Goal: Information Seeking & Learning: Learn about a topic

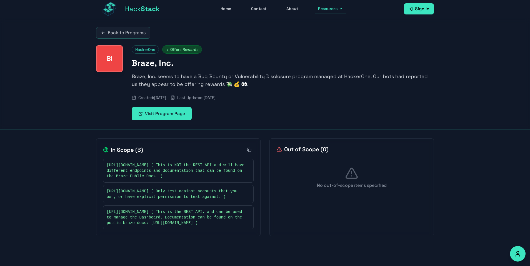
click at [230, 5] on link "Home" at bounding box center [225, 9] width 17 height 11
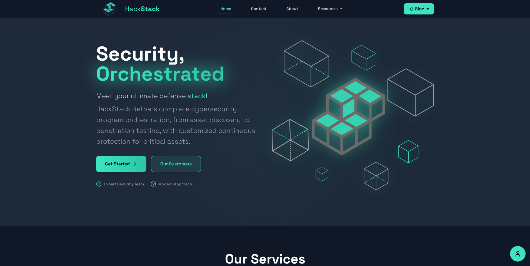
click at [279, 177] on icon "@keyframes float { 0% { transform: translateY(0px); } 50% { transform: translat…" at bounding box center [353, 115] width 162 height 150
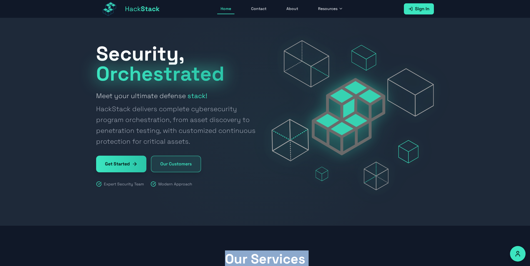
click at [279, 177] on icon "@keyframes float { 0% { transform: translateY(0px); } 50% { transform: translat…" at bounding box center [353, 115] width 162 height 150
click at [341, 9] on icon at bounding box center [340, 8] width 4 height 4
drag, startPoint x: 341, startPoint y: 9, endPoint x: 338, endPoint y: 40, distance: 30.9
click at [338, 14] on div "Resources Knowledge Base Impact Calculator Bug Bounty Programs Applicative Pent…" at bounding box center [331, 9] width 32 height 11
click at [338, 40] on link "Impact Calculator" at bounding box center [346, 35] width 62 height 12
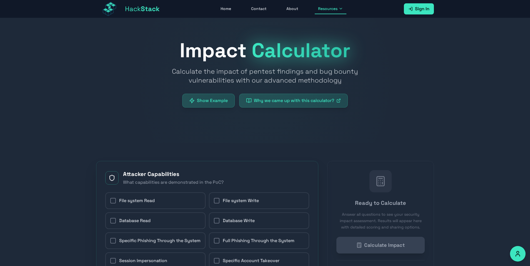
click at [339, 8] on icon at bounding box center [340, 8] width 4 height 4
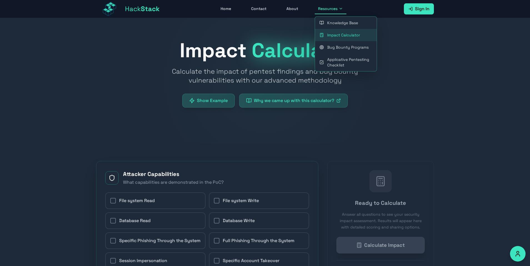
click at [336, 51] on link "Bug Bounty Programs" at bounding box center [346, 47] width 62 height 12
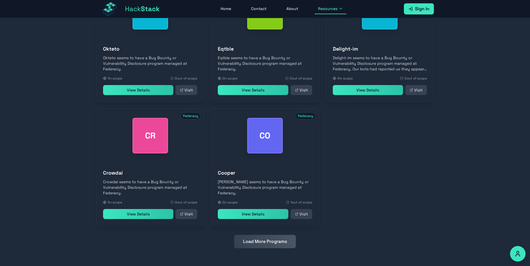
scroll to position [194, 0]
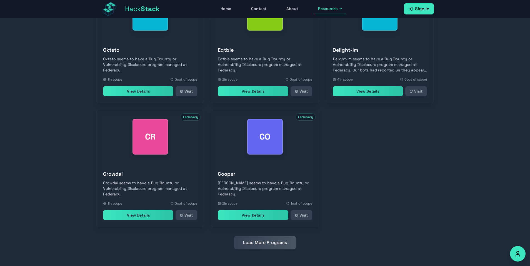
click at [247, 243] on button "Load More Programs" at bounding box center [265, 242] width 62 height 13
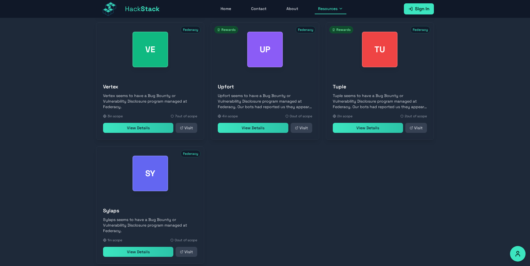
scroll to position [0, 0]
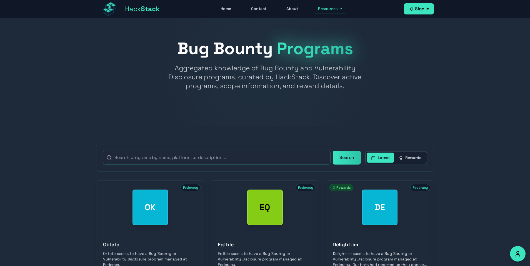
click at [406, 156] on button "Rewards" at bounding box center [409, 157] width 31 height 10
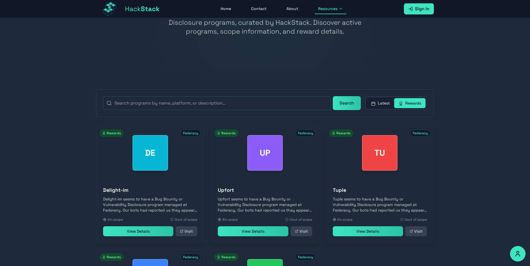
scroll to position [61, 0]
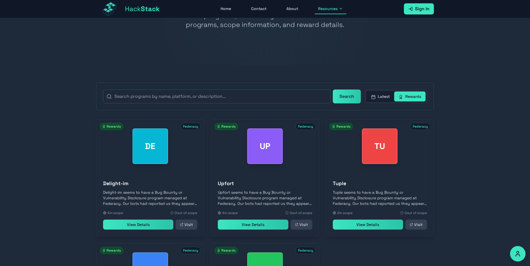
click at [382, 95] on button "Latest" at bounding box center [379, 96] width 27 height 10
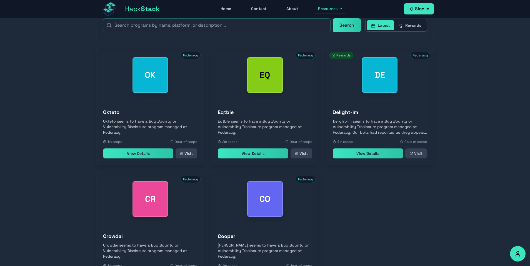
scroll to position [131, 0]
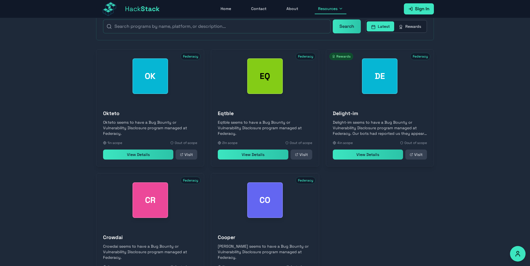
click at [276, 156] on link "View Details" at bounding box center [253, 154] width 70 height 10
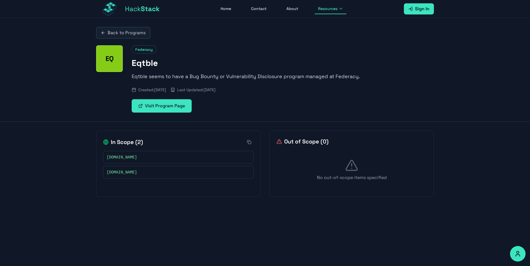
click at [166, 107] on link "Visit Program Page" at bounding box center [162, 105] width 60 height 13
click at [104, 34] on icon at bounding box center [103, 33] width 4 height 4
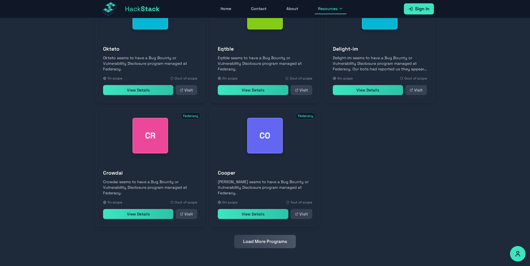
scroll to position [128, 0]
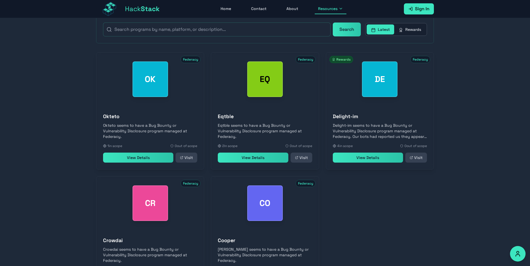
click at [256, 161] on link "View Details" at bounding box center [253, 157] width 70 height 10
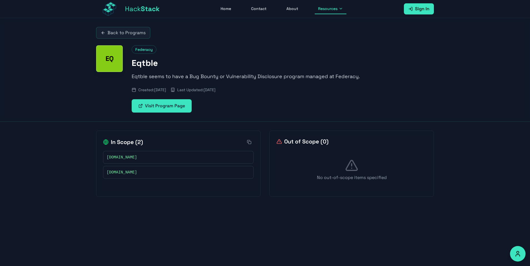
click at [111, 35] on link "Back to Programs" at bounding box center [123, 33] width 54 height 12
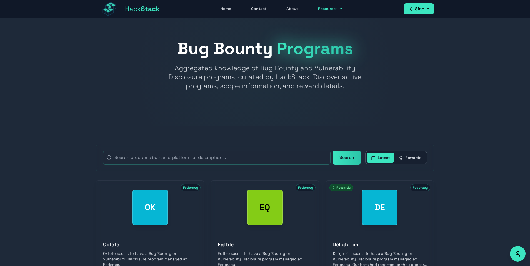
click at [414, 158] on button "Rewards" at bounding box center [409, 157] width 31 height 10
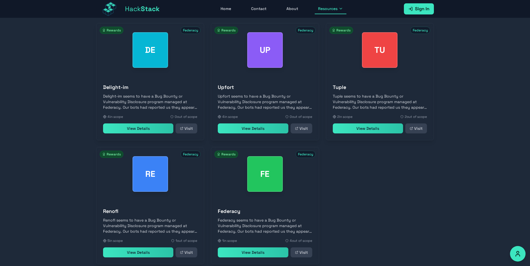
scroll to position [167, 0]
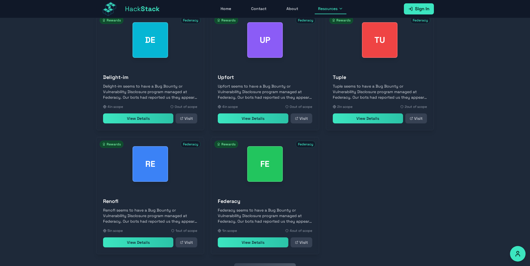
click at [257, 123] on link "View Details" at bounding box center [253, 118] width 70 height 10
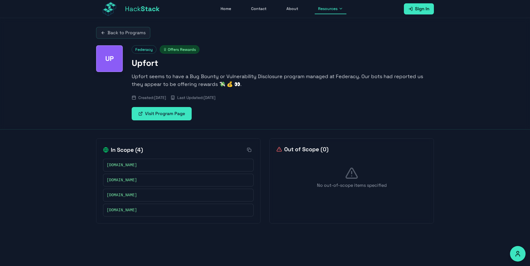
click at [178, 116] on link "Visit Program Page" at bounding box center [162, 113] width 60 height 13
click at [127, 33] on link "Back to Programs" at bounding box center [123, 33] width 54 height 12
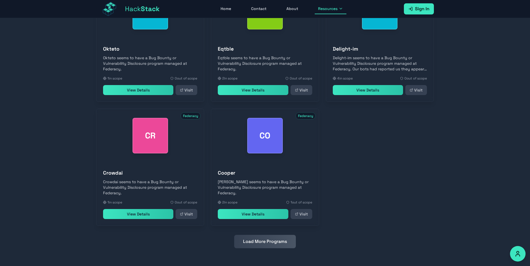
scroll to position [54, 0]
